Goal: Task Accomplishment & Management: Manage account settings

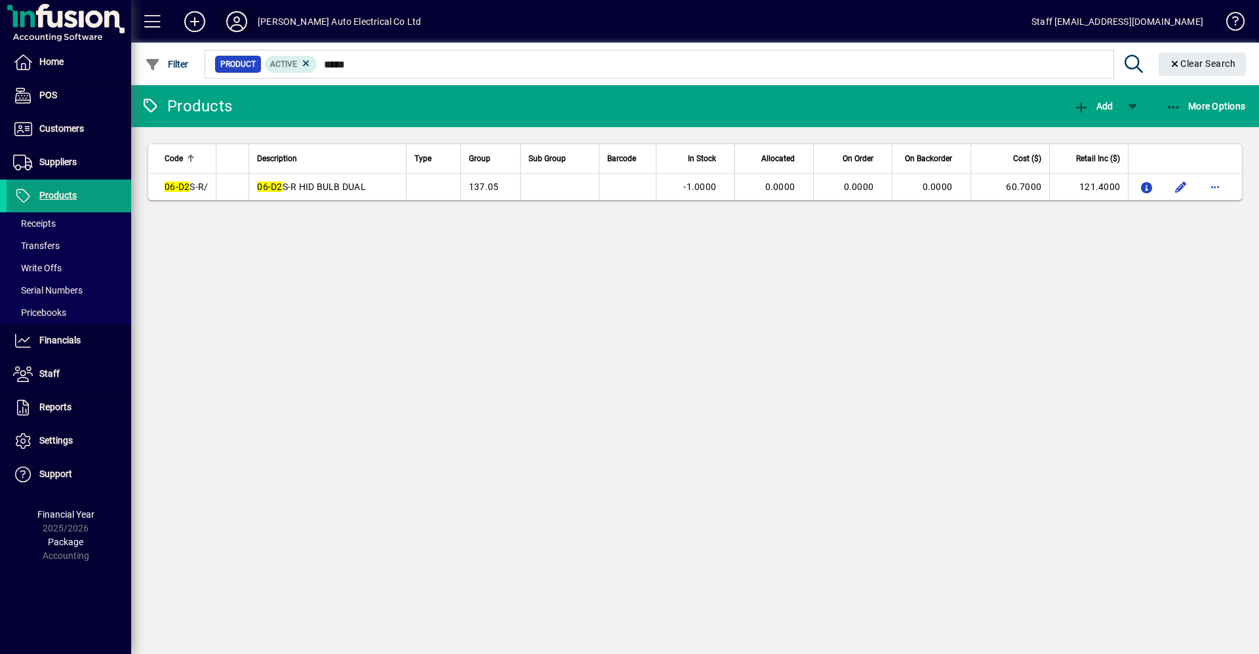
click at [237, 17] on icon at bounding box center [237, 21] width 26 height 21
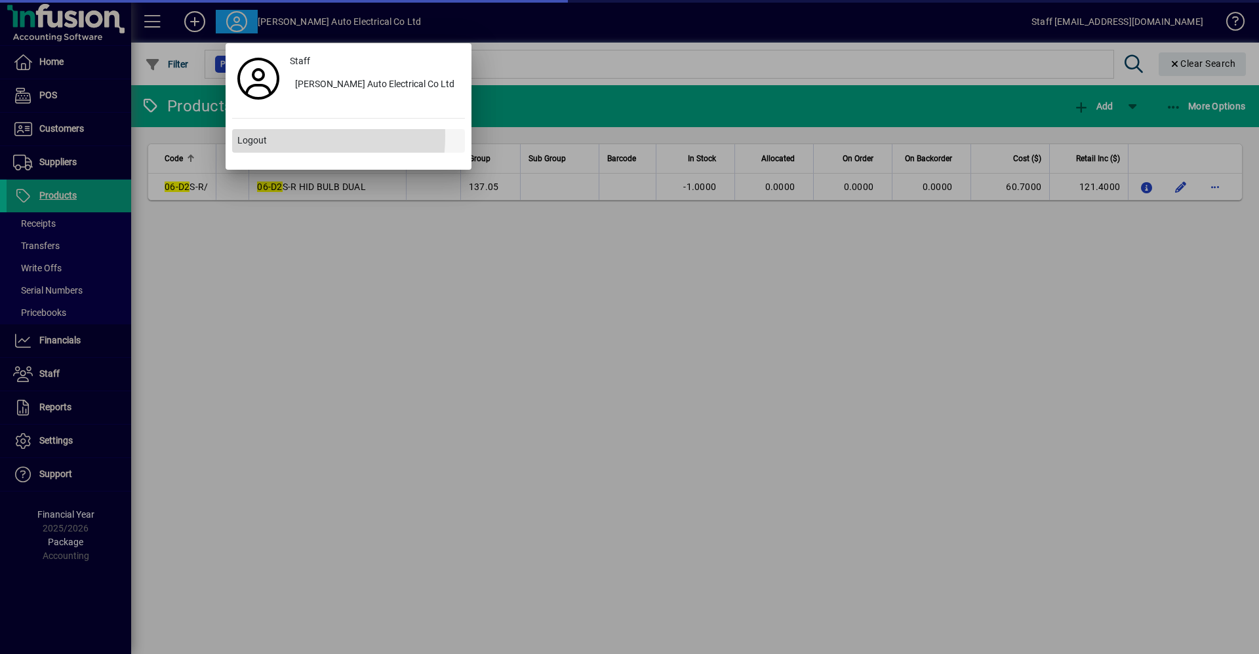
click at [266, 136] on span "Logout" at bounding box center [252, 141] width 30 height 14
